Goal: Transaction & Acquisition: Purchase product/service

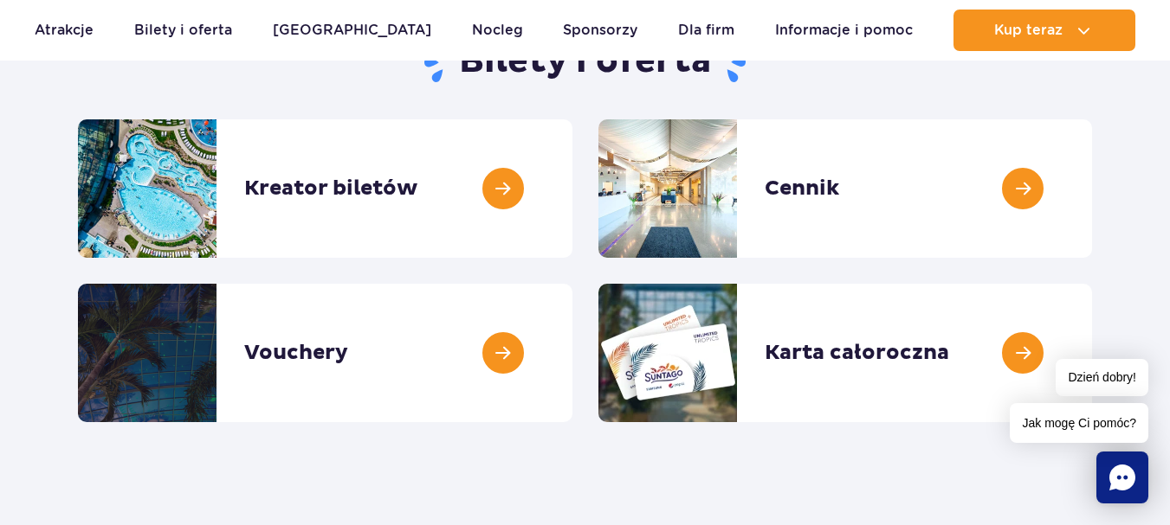
scroll to position [260, 0]
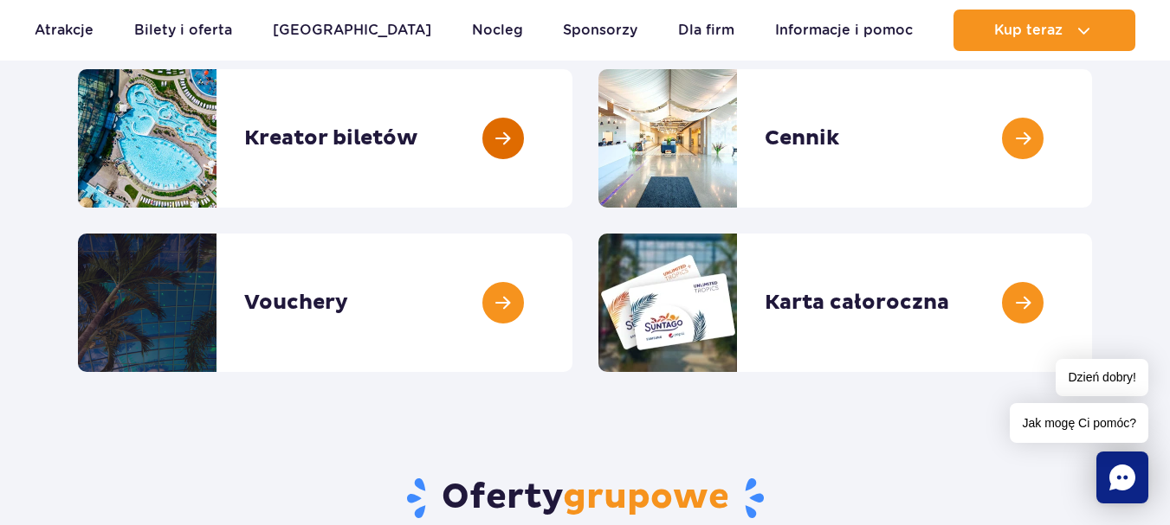
click at [572, 130] on link at bounding box center [572, 138] width 0 height 139
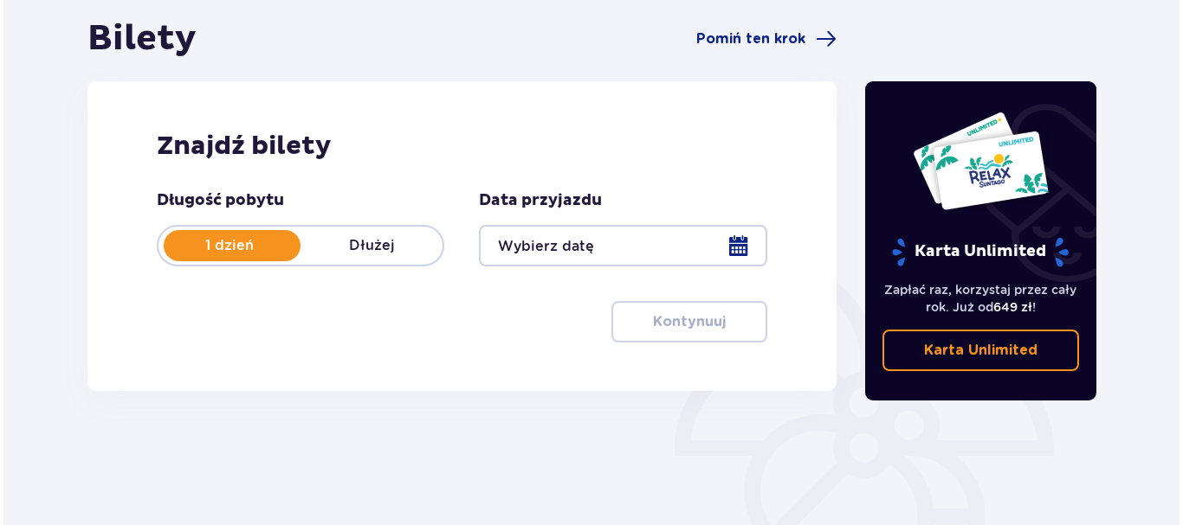
scroll to position [173, 0]
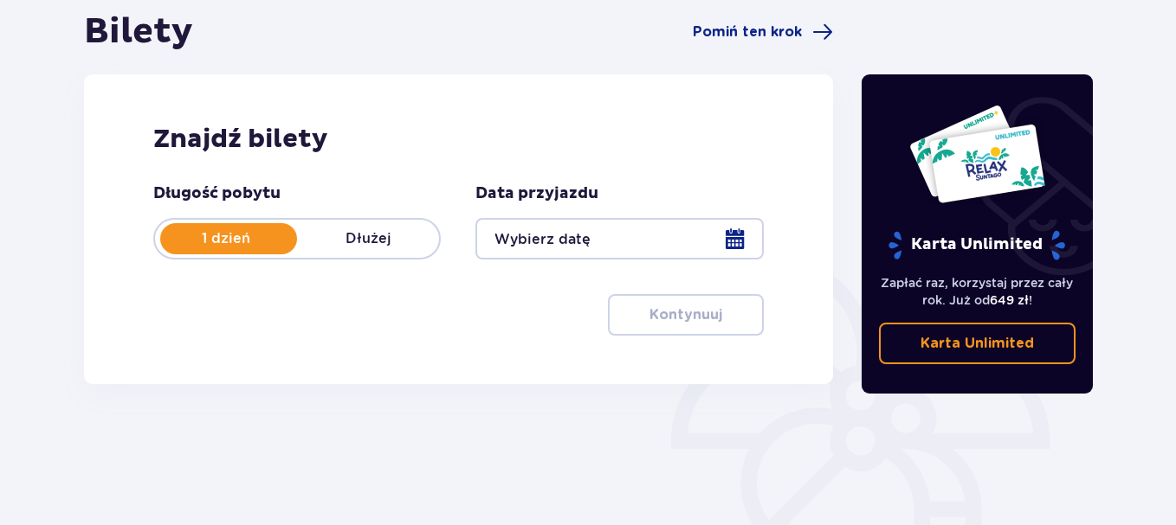
click at [610, 234] on div at bounding box center [618, 239] width 287 height 42
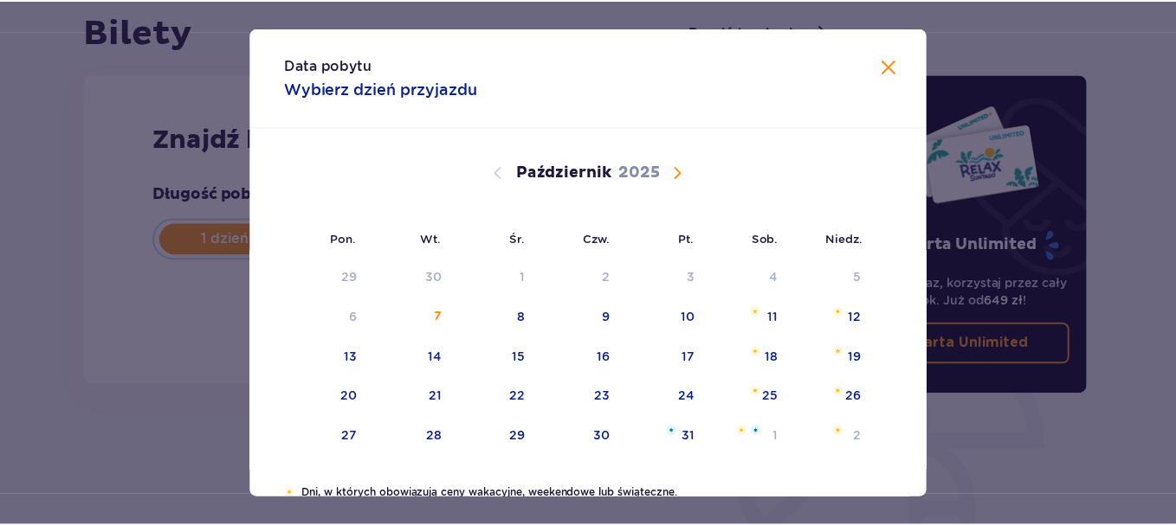
scroll to position [87, 0]
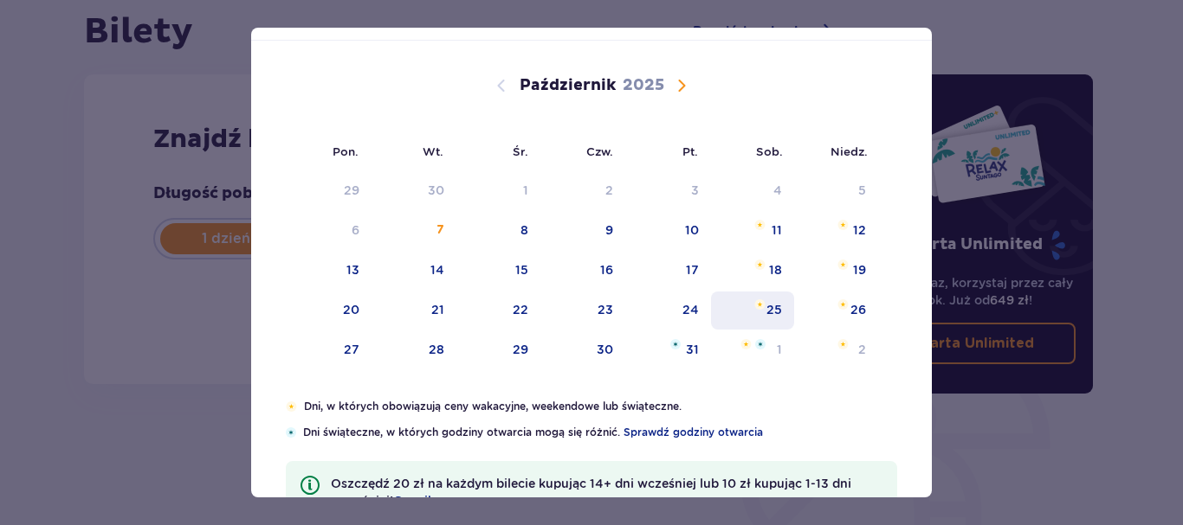
click at [777, 307] on div "25" at bounding box center [774, 309] width 16 height 17
type input "25.10.25"
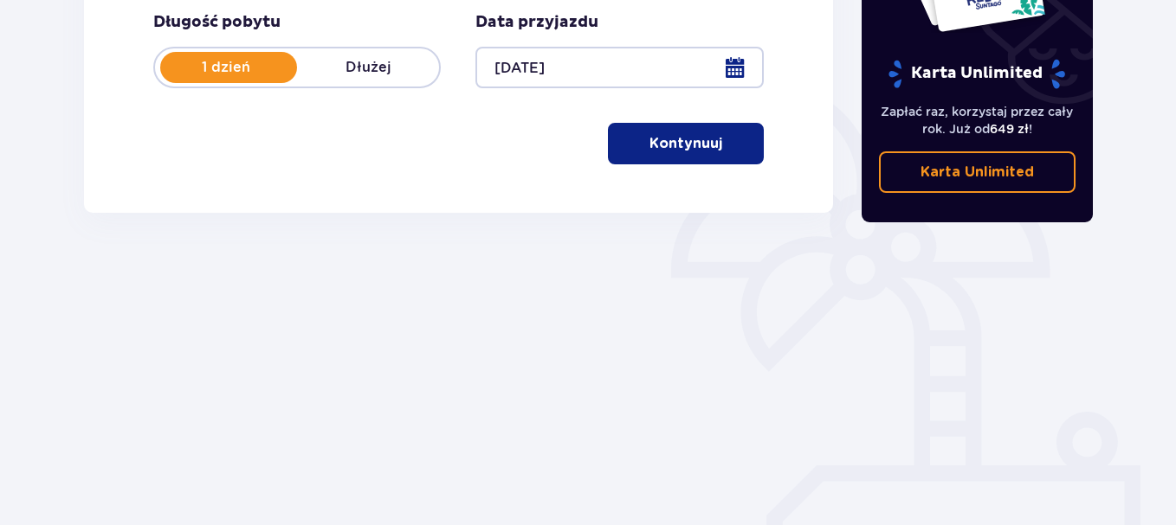
scroll to position [346, 0]
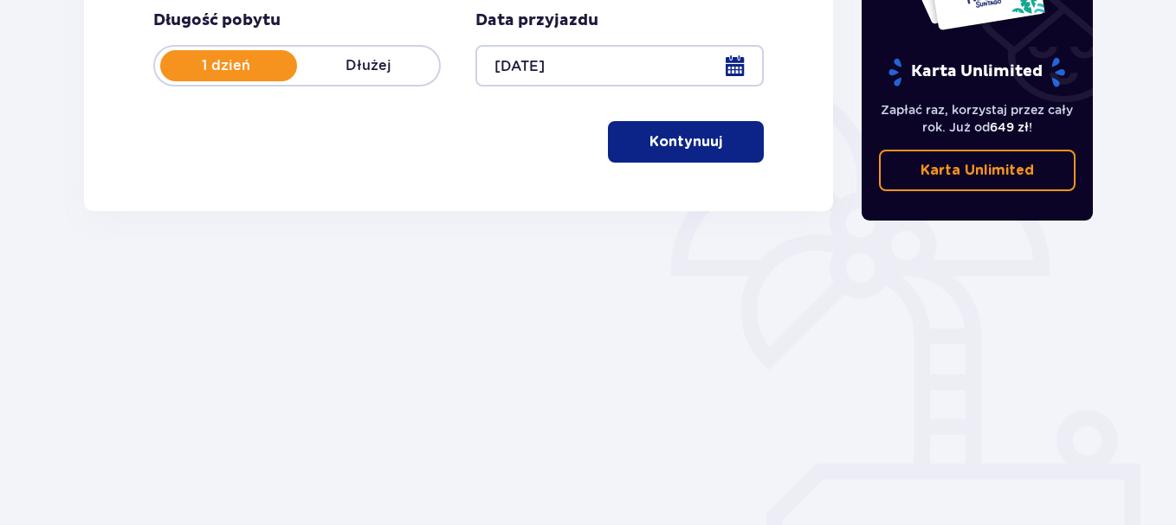
click at [702, 152] on button "Kontynuuj" at bounding box center [686, 142] width 156 height 42
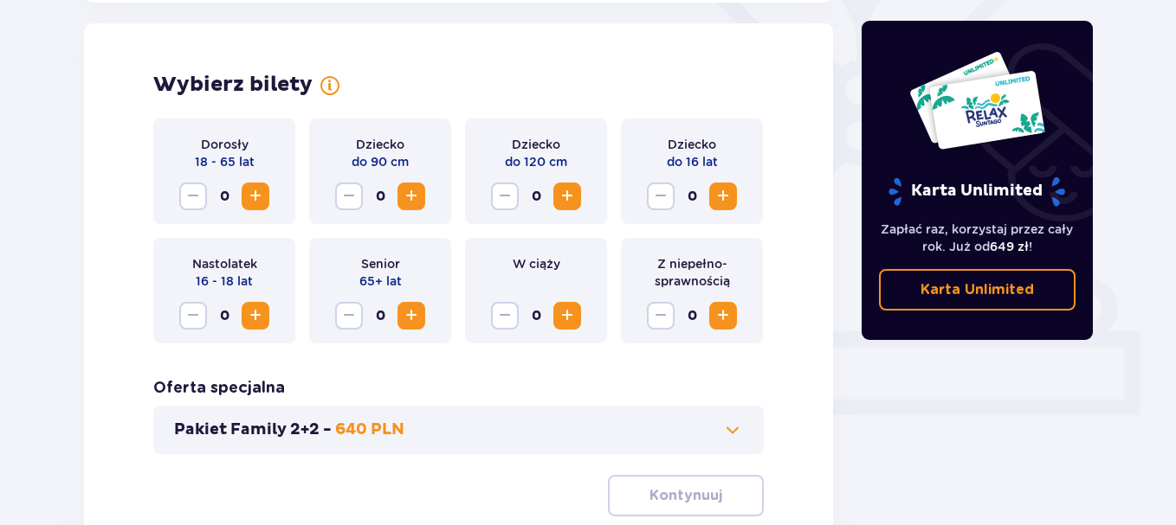
scroll to position [481, 0]
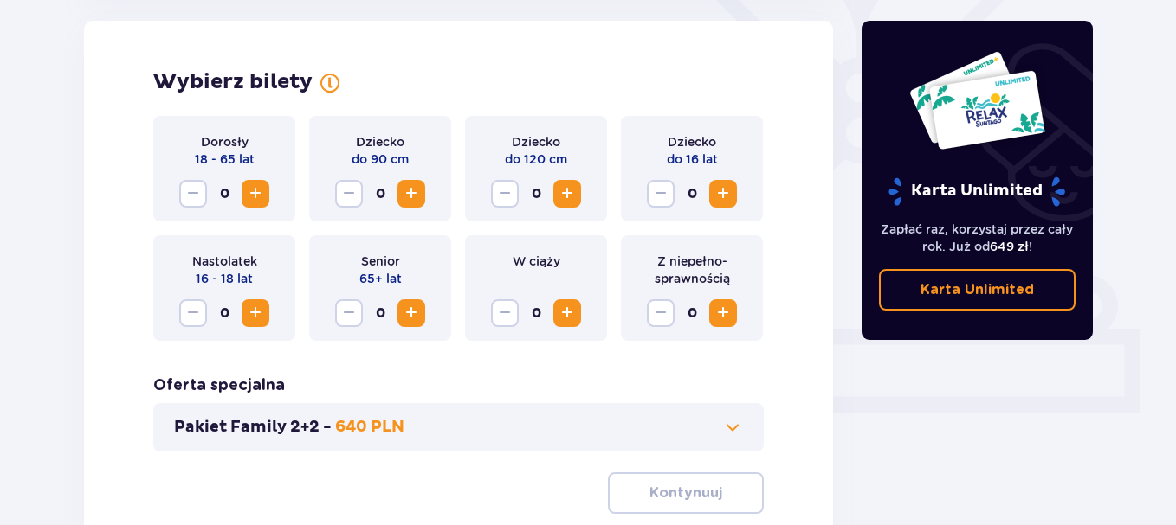
click at [255, 190] on span "Zwiększ" at bounding box center [255, 194] width 21 height 21
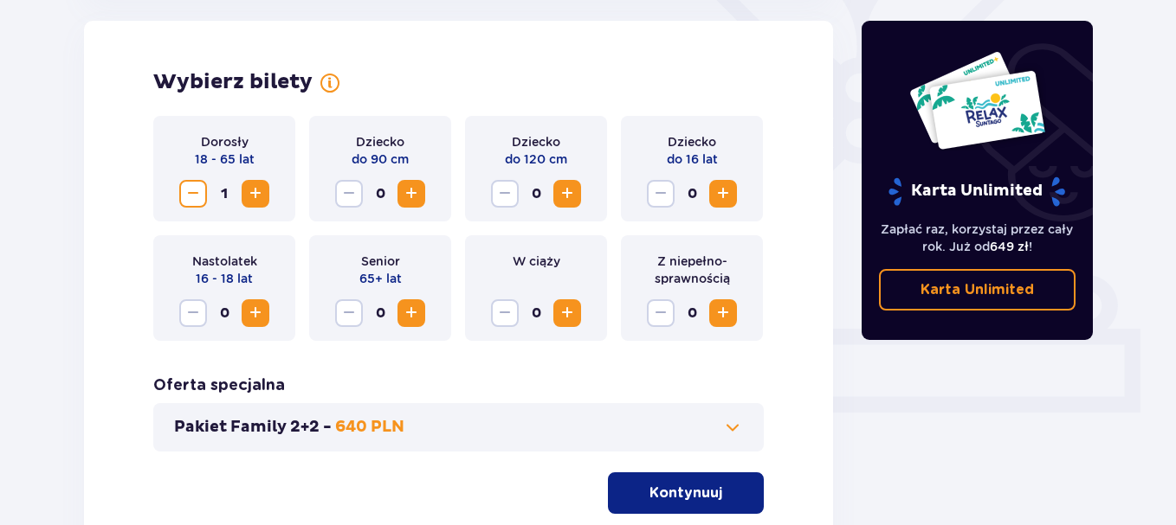
click at [255, 193] on span "Zwiększ" at bounding box center [255, 194] width 21 height 21
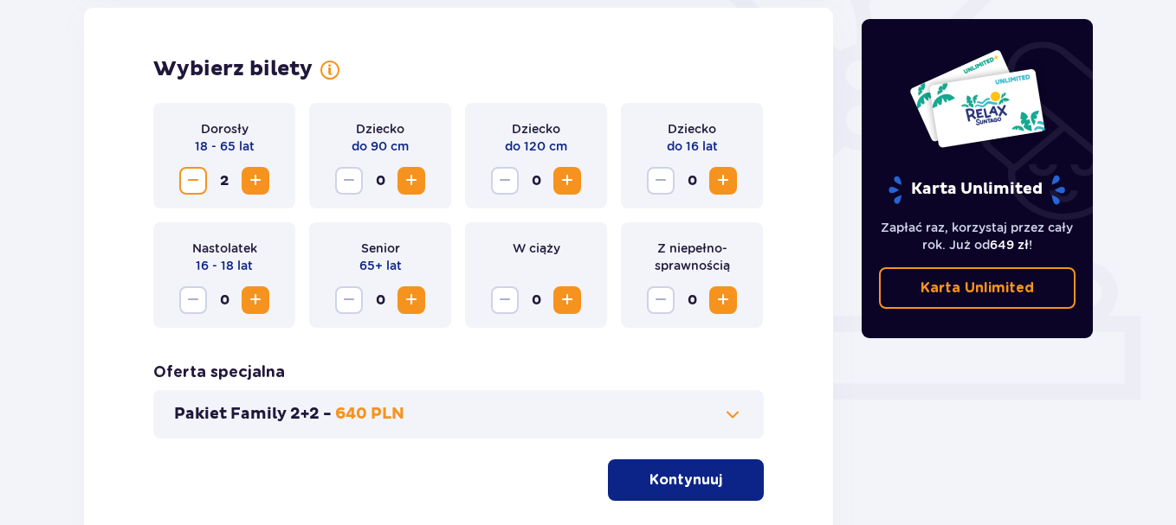
scroll to position [536, 0]
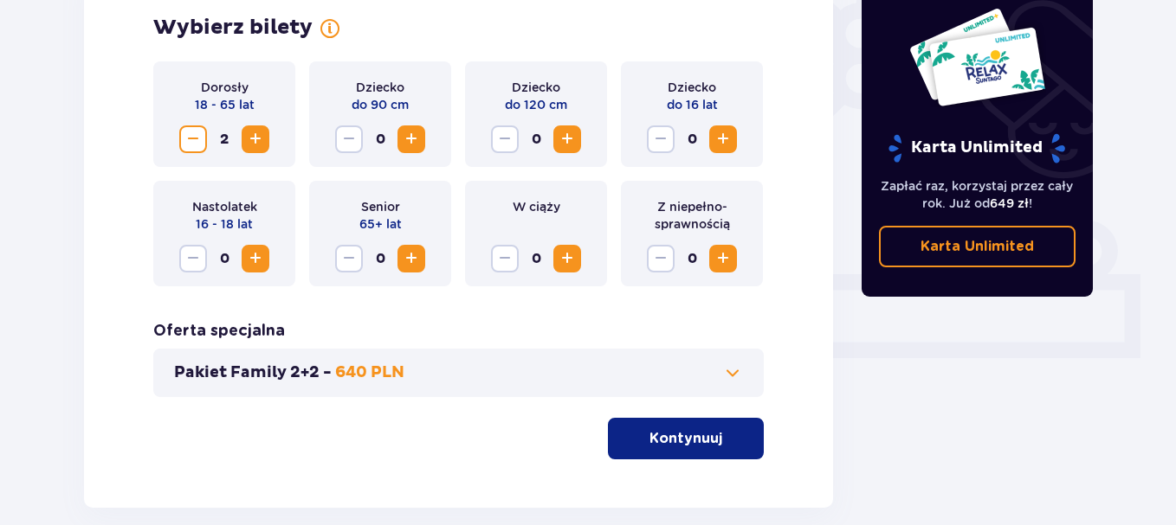
click at [712, 431] on button "Kontynuuj" at bounding box center [686, 439] width 156 height 42
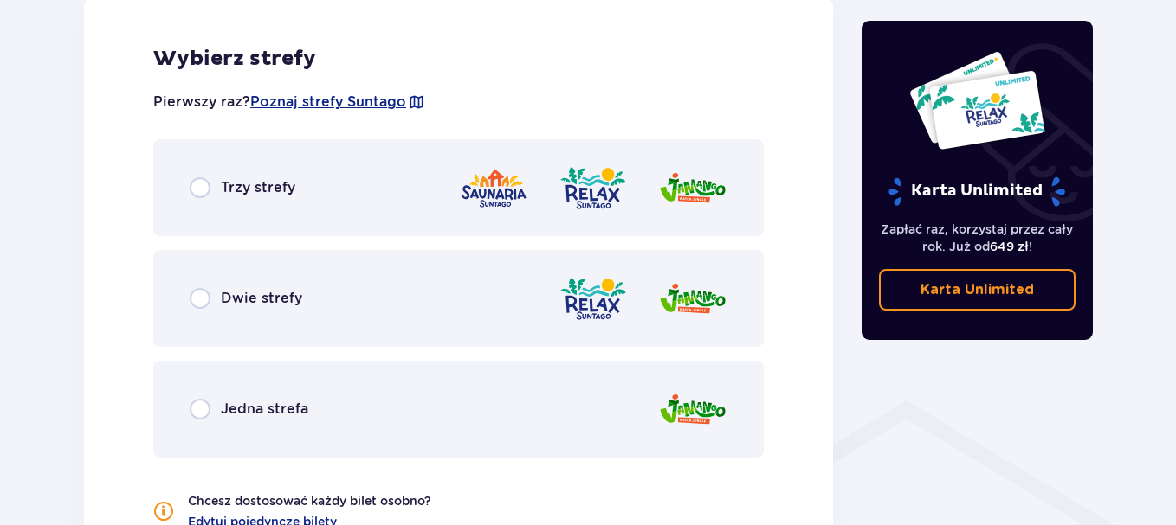
scroll to position [1047, 0]
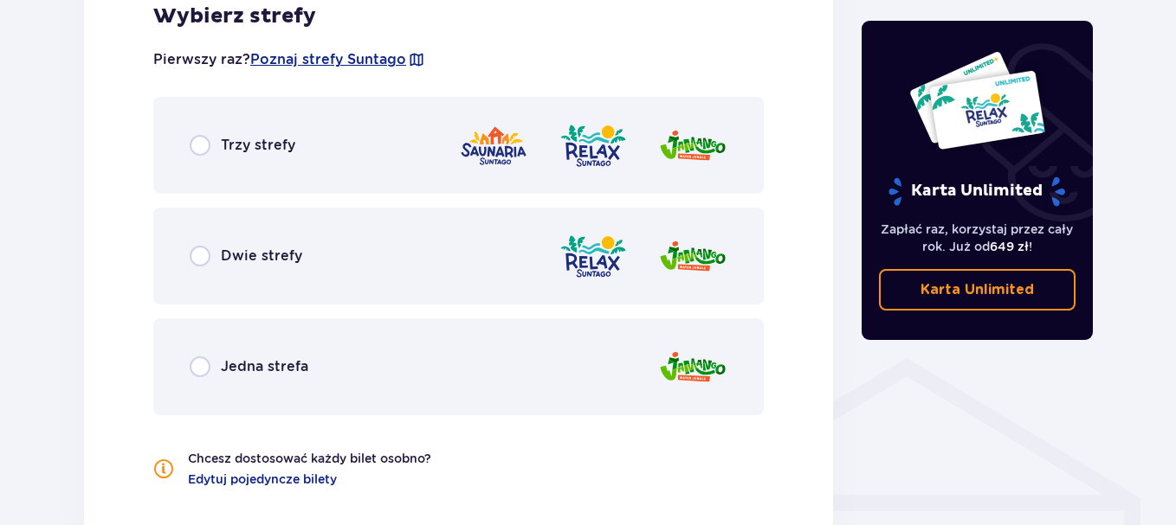
click at [211, 142] on div "Trzy strefy" at bounding box center [243, 145] width 106 height 21
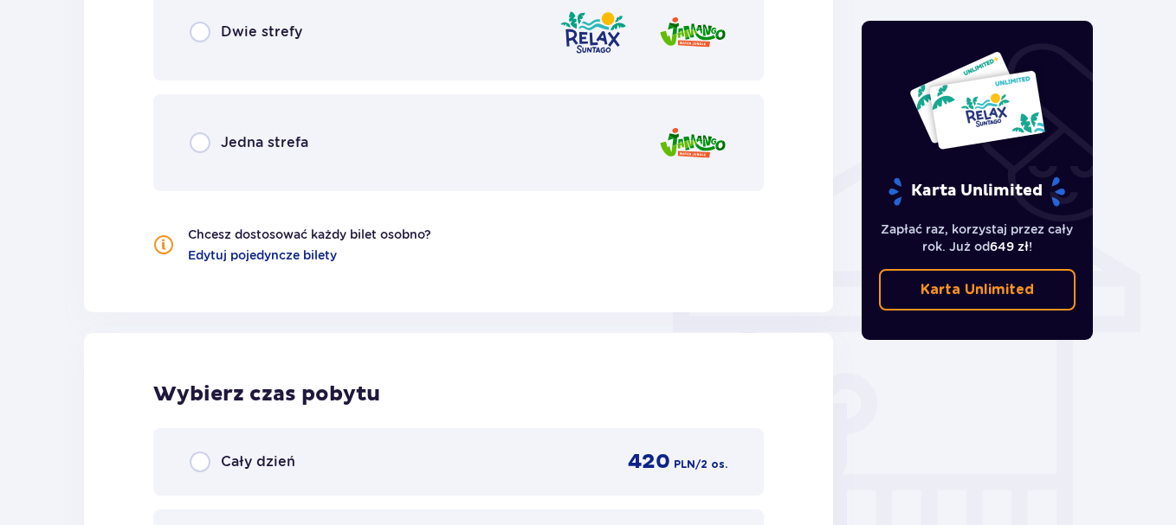
scroll to position [1270, 0]
